Goal: Information Seeking & Learning: Compare options

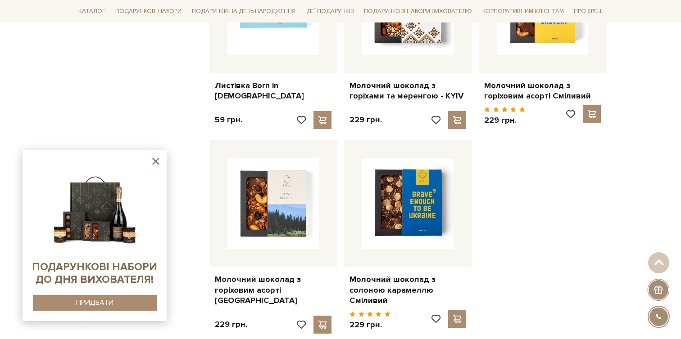
scroll to position [1066, 0]
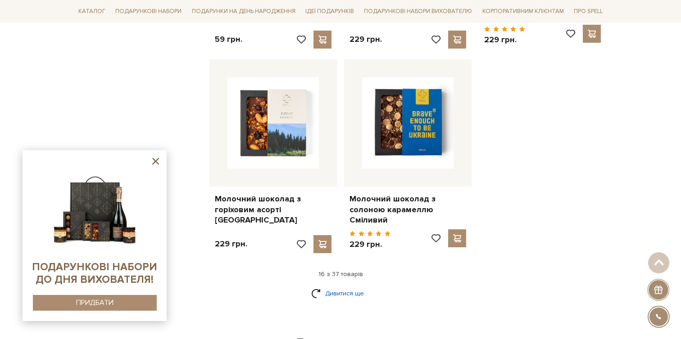
click at [350, 287] on link "Дивитися ще" at bounding box center [340, 294] width 59 height 16
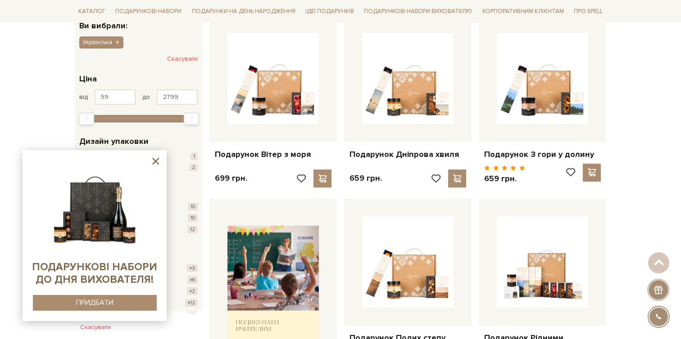
scroll to position [136, 0]
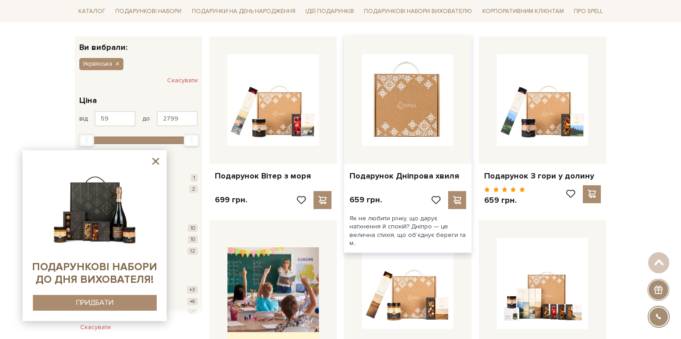
click at [442, 113] on img at bounding box center [407, 99] width 91 height 91
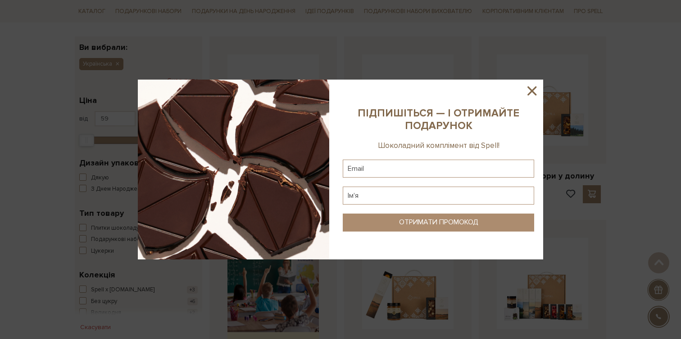
click at [529, 98] on icon at bounding box center [531, 90] width 15 height 15
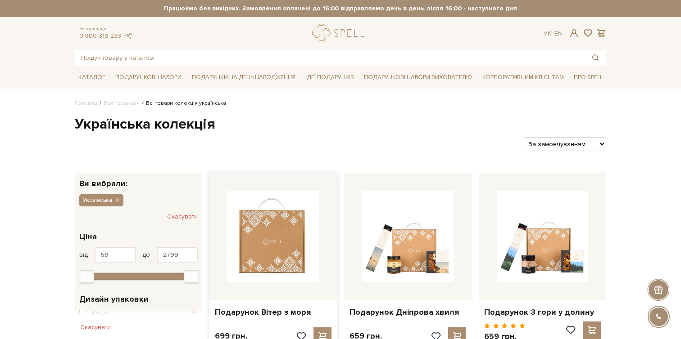
click at [282, 269] on img at bounding box center [272, 236] width 91 height 91
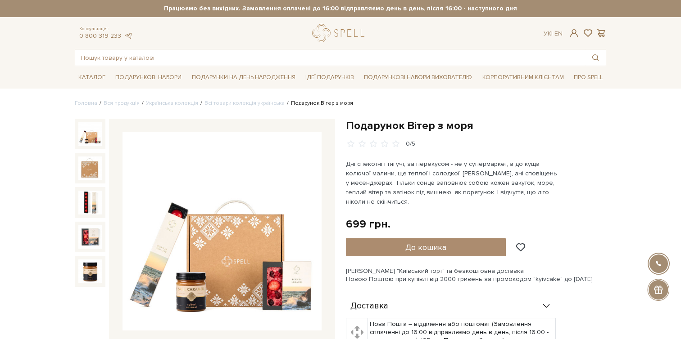
click at [266, 221] on img at bounding box center [221, 231] width 199 height 199
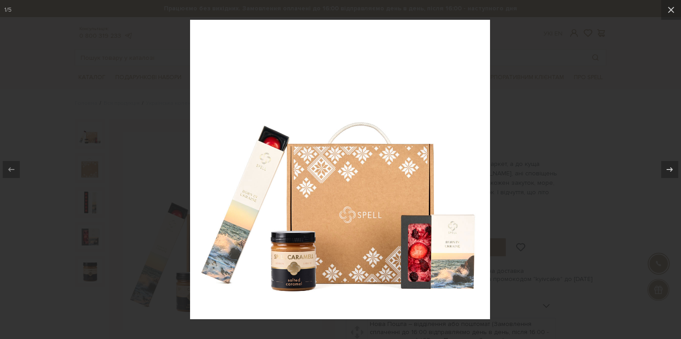
click at [159, 125] on div at bounding box center [340, 169] width 681 height 339
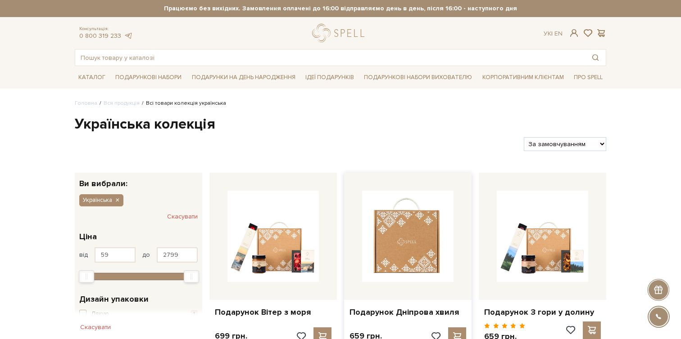
click at [389, 250] on img at bounding box center [407, 236] width 91 height 91
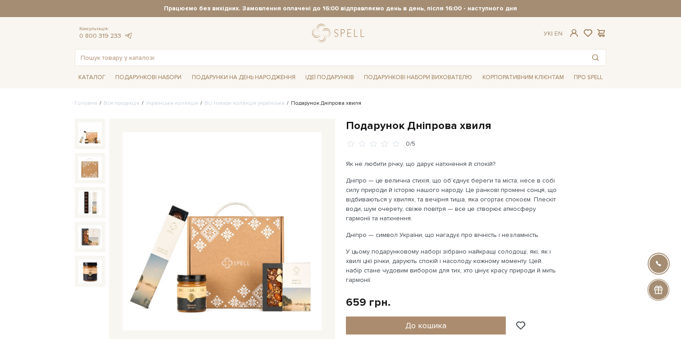
click at [264, 239] on img at bounding box center [221, 231] width 199 height 199
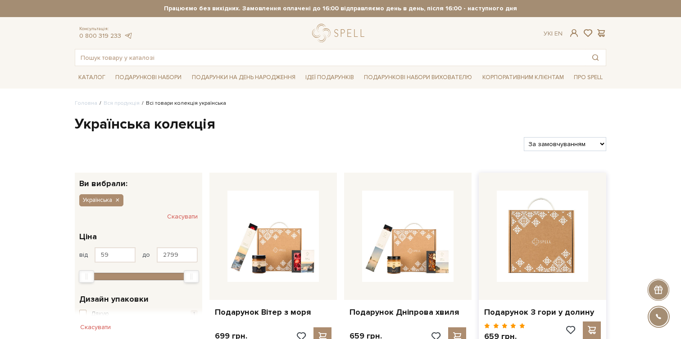
click at [546, 257] on img at bounding box center [541, 236] width 91 height 91
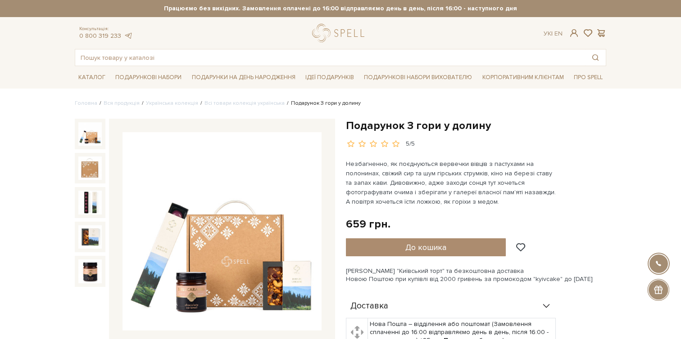
click at [278, 271] on img at bounding box center [221, 231] width 199 height 199
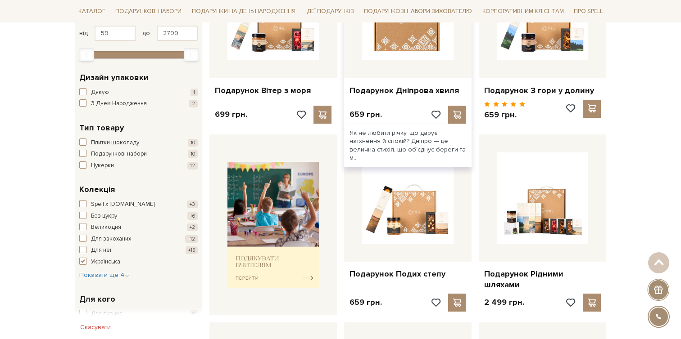
scroll to position [248, 0]
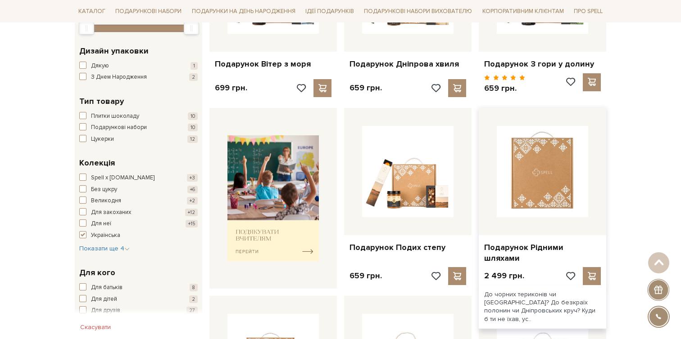
click at [532, 178] on img at bounding box center [541, 171] width 91 height 91
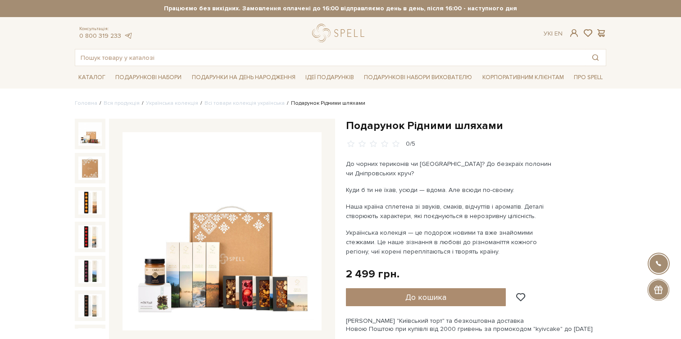
click at [255, 205] on img at bounding box center [221, 231] width 199 height 199
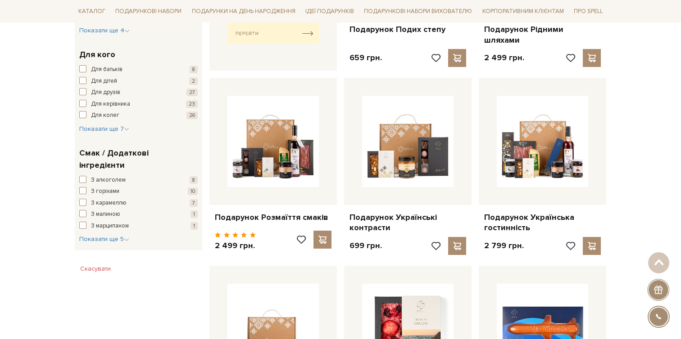
scroll to position [469, 0]
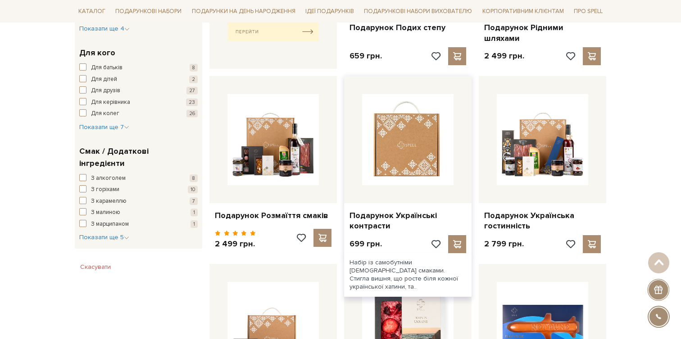
click at [405, 131] on img at bounding box center [407, 139] width 91 height 91
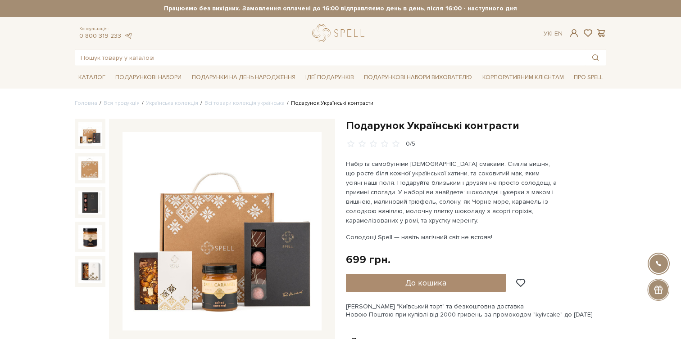
click at [225, 216] on img at bounding box center [221, 231] width 199 height 199
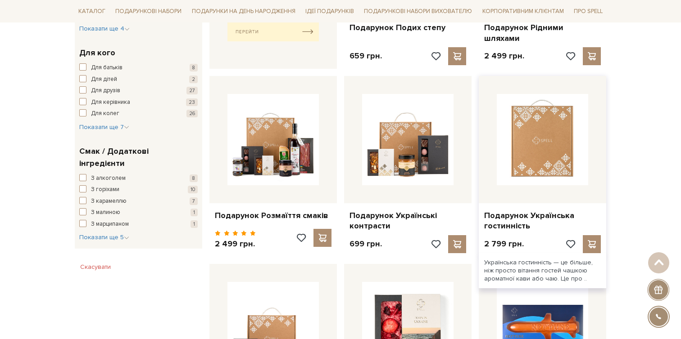
click at [529, 141] on img at bounding box center [541, 139] width 91 height 91
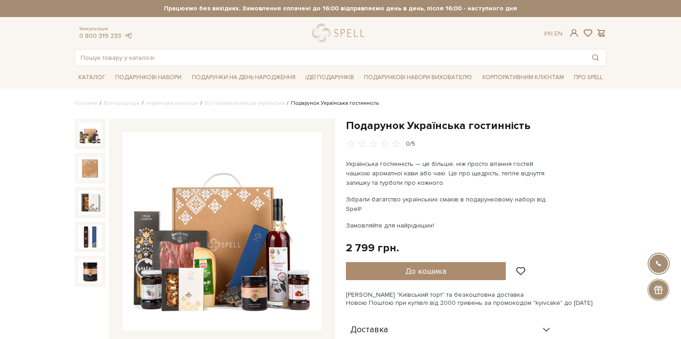
click at [195, 271] on img at bounding box center [221, 231] width 199 height 199
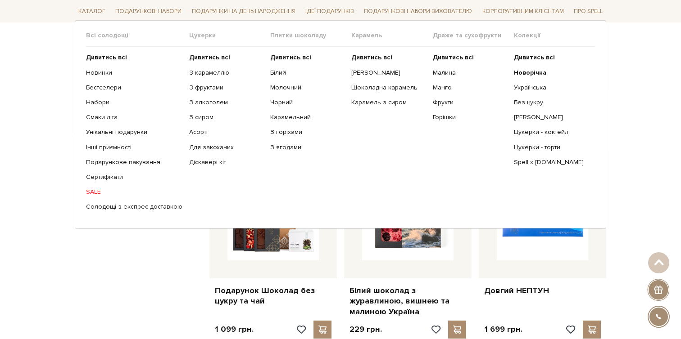
scroll to position [651, 0]
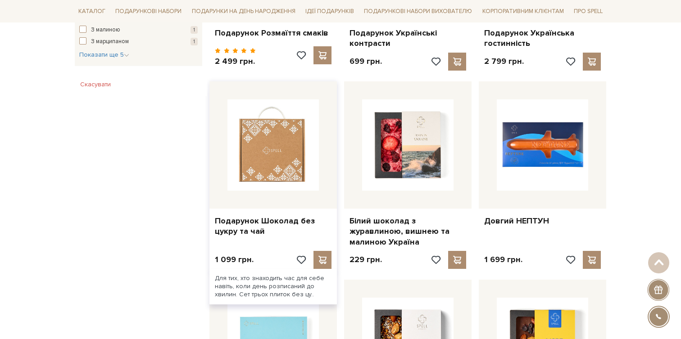
click at [270, 149] on img at bounding box center [272, 144] width 91 height 91
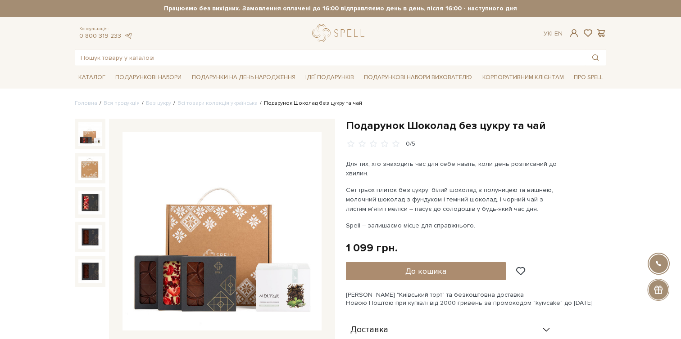
click at [275, 213] on img at bounding box center [221, 231] width 199 height 199
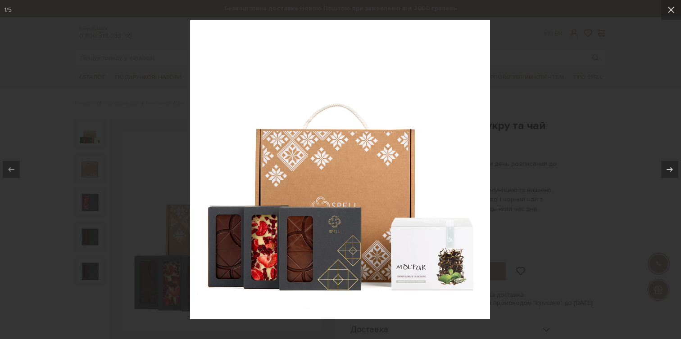
click at [587, 188] on div at bounding box center [340, 169] width 681 height 339
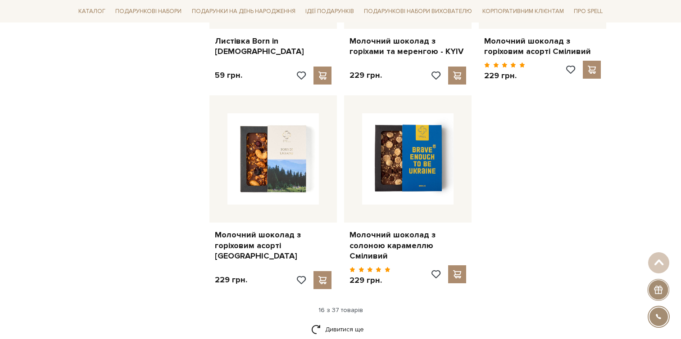
scroll to position [1069, 0]
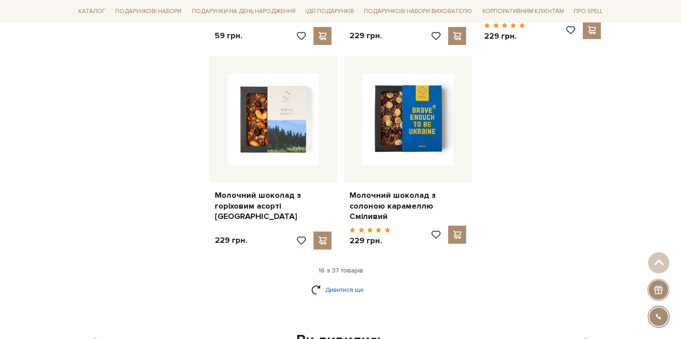
click at [346, 282] on link "Дивитися ще" at bounding box center [340, 290] width 59 height 16
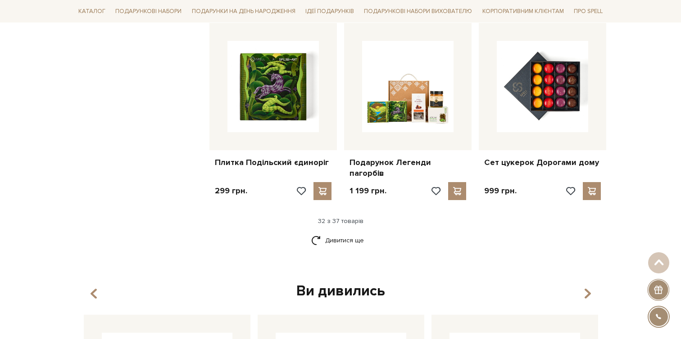
scroll to position [2095, 0]
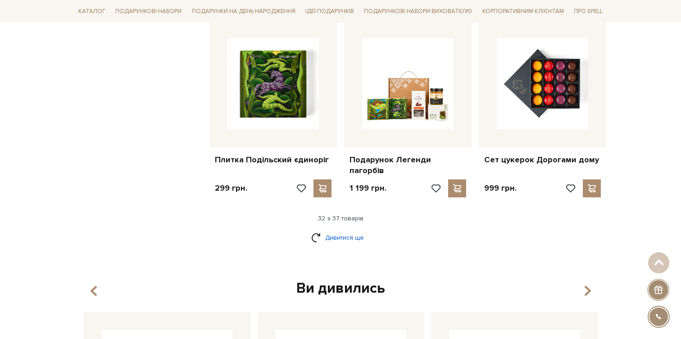
click at [353, 230] on link "Дивитися ще" at bounding box center [340, 238] width 59 height 16
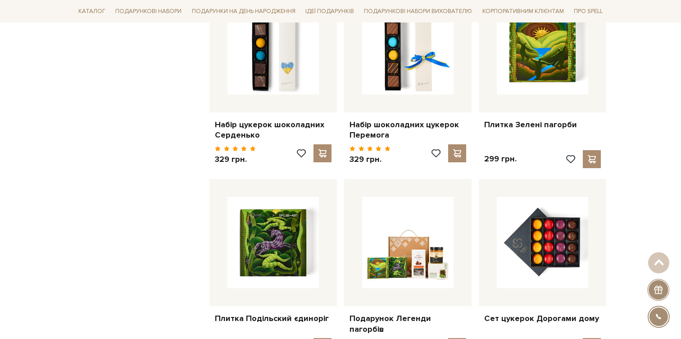
scroll to position [1929, 0]
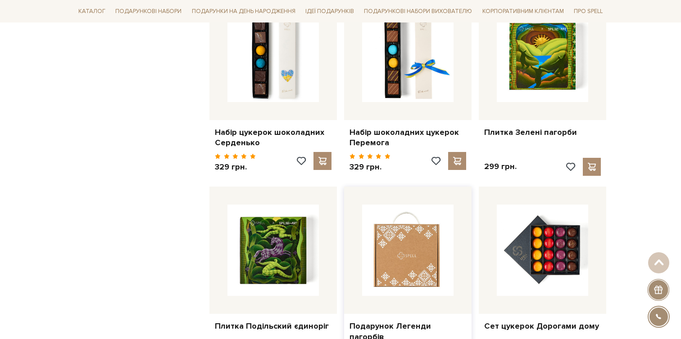
click at [402, 241] on img at bounding box center [407, 250] width 91 height 91
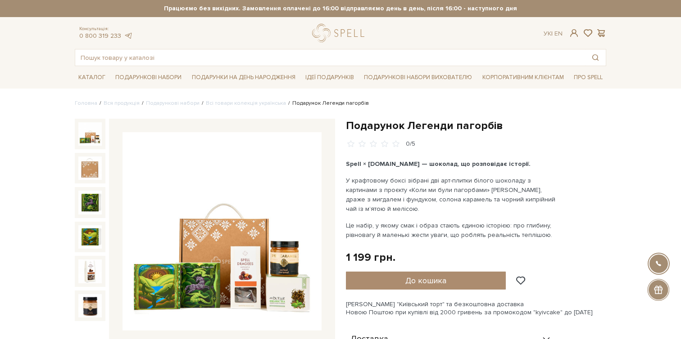
click at [244, 256] on img at bounding box center [221, 231] width 199 height 199
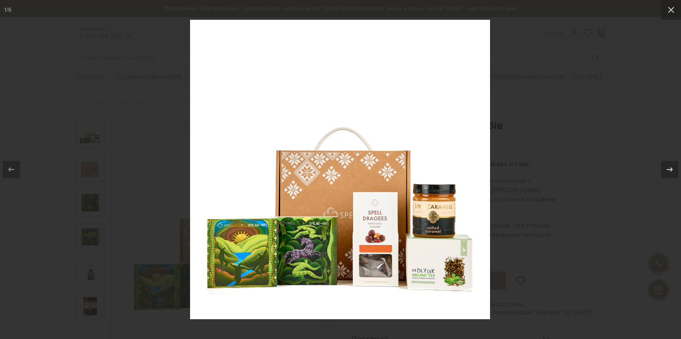
click at [544, 199] on div at bounding box center [340, 169] width 681 height 339
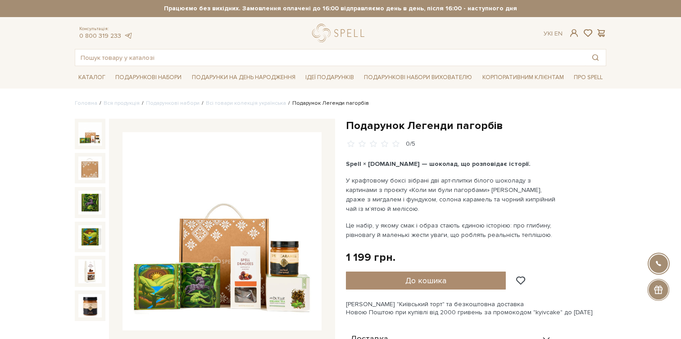
click at [234, 227] on img at bounding box center [221, 231] width 199 height 199
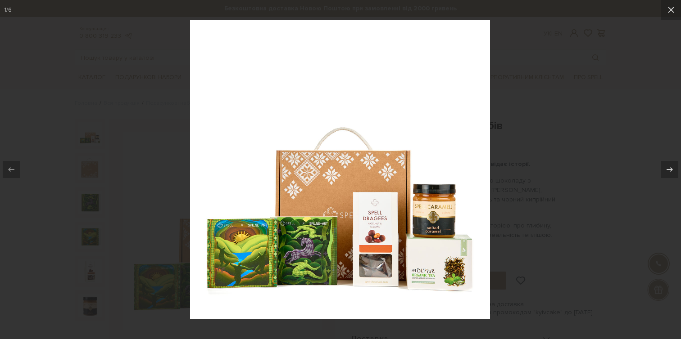
click at [140, 121] on div at bounding box center [340, 169] width 681 height 339
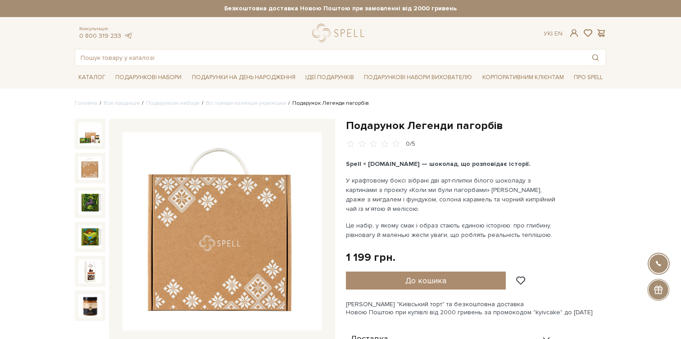
click at [85, 190] on div at bounding box center [90, 202] width 31 height 31
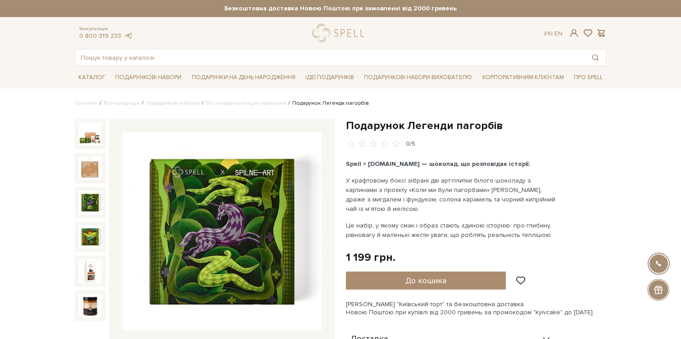
click at [86, 203] on img at bounding box center [89, 202] width 23 height 23
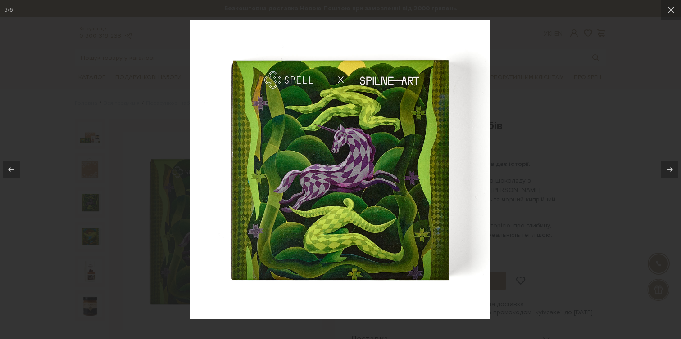
click at [86, 203] on div at bounding box center [340, 169] width 681 height 339
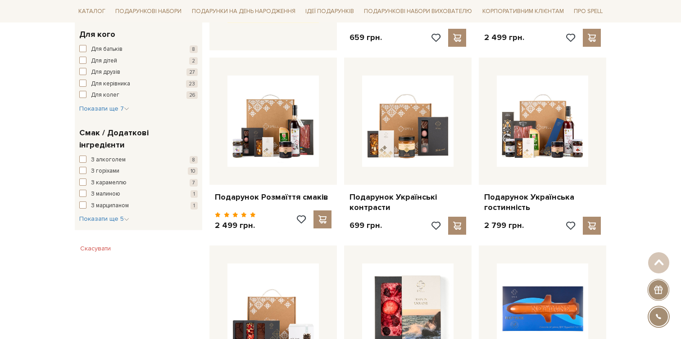
scroll to position [433, 0]
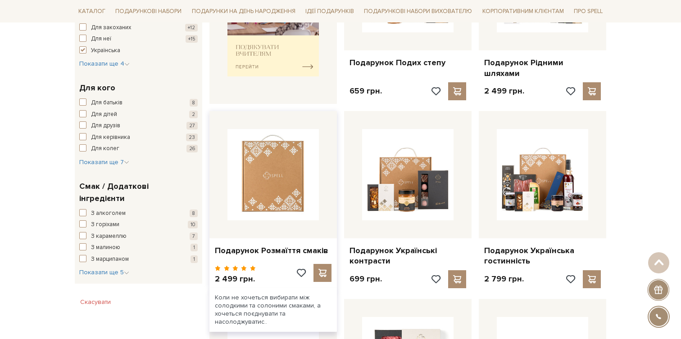
click at [268, 177] on img at bounding box center [272, 174] width 91 height 91
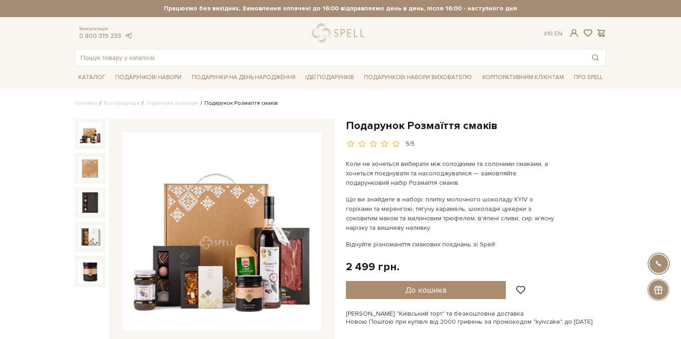
click at [267, 205] on img at bounding box center [221, 231] width 199 height 199
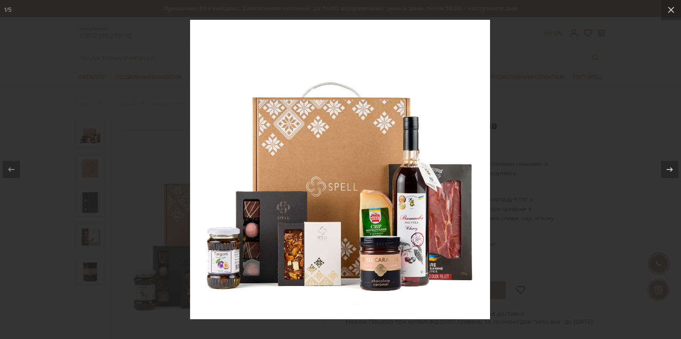
click at [164, 198] on div at bounding box center [340, 169] width 681 height 339
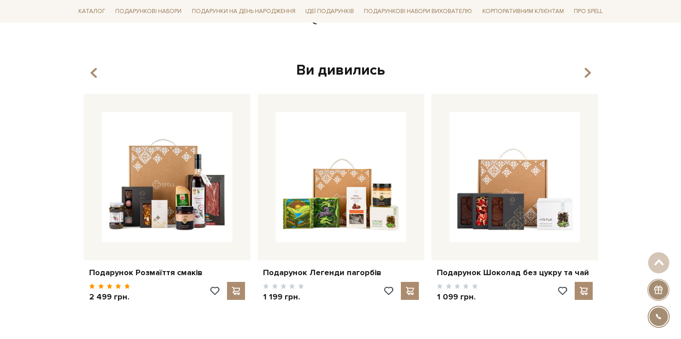
scroll to position [1341, 0]
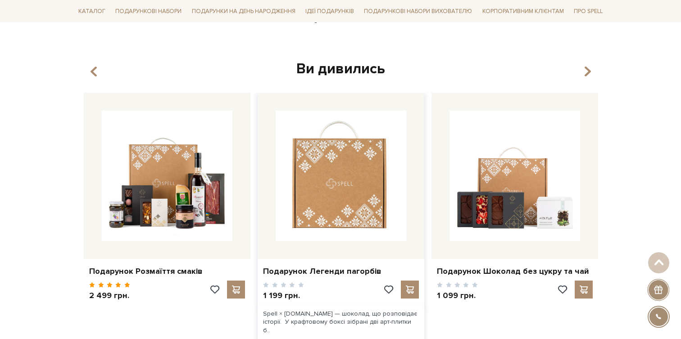
click at [337, 188] on img at bounding box center [340, 176] width 131 height 131
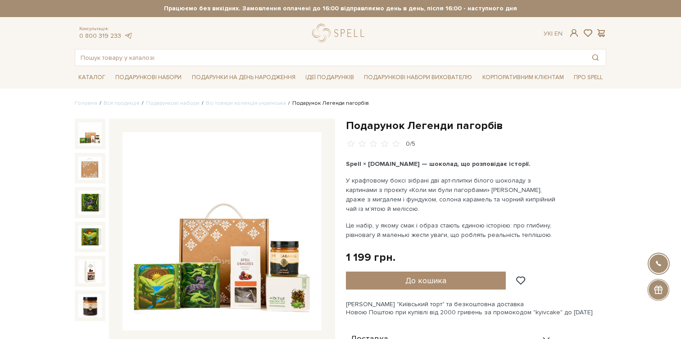
click at [252, 232] on img at bounding box center [221, 231] width 199 height 199
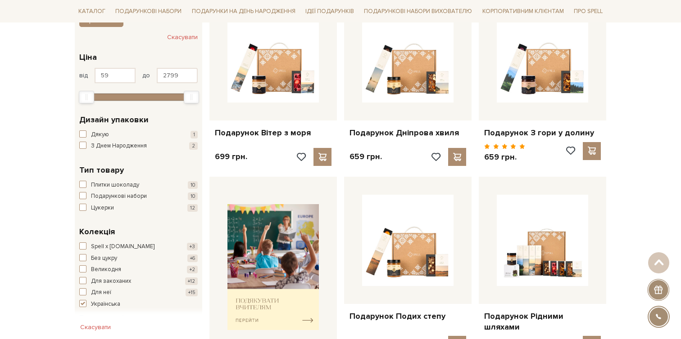
scroll to position [152, 0]
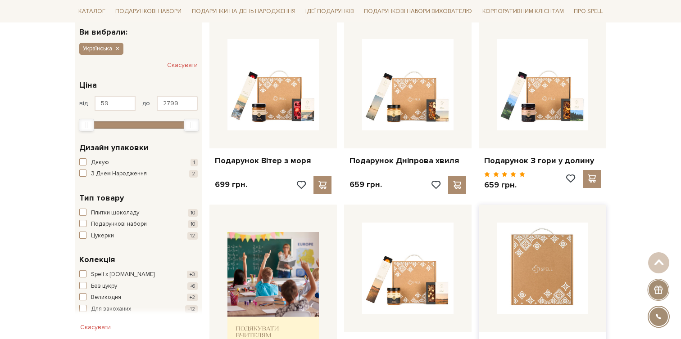
click at [536, 272] on img at bounding box center [541, 268] width 91 height 91
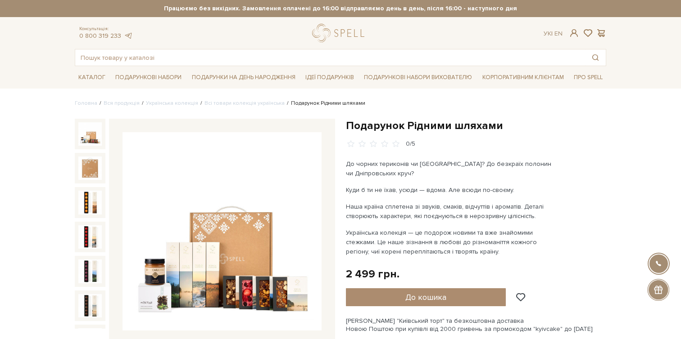
click at [268, 230] on img at bounding box center [221, 231] width 199 height 199
